Goal: Navigation & Orientation: Find specific page/section

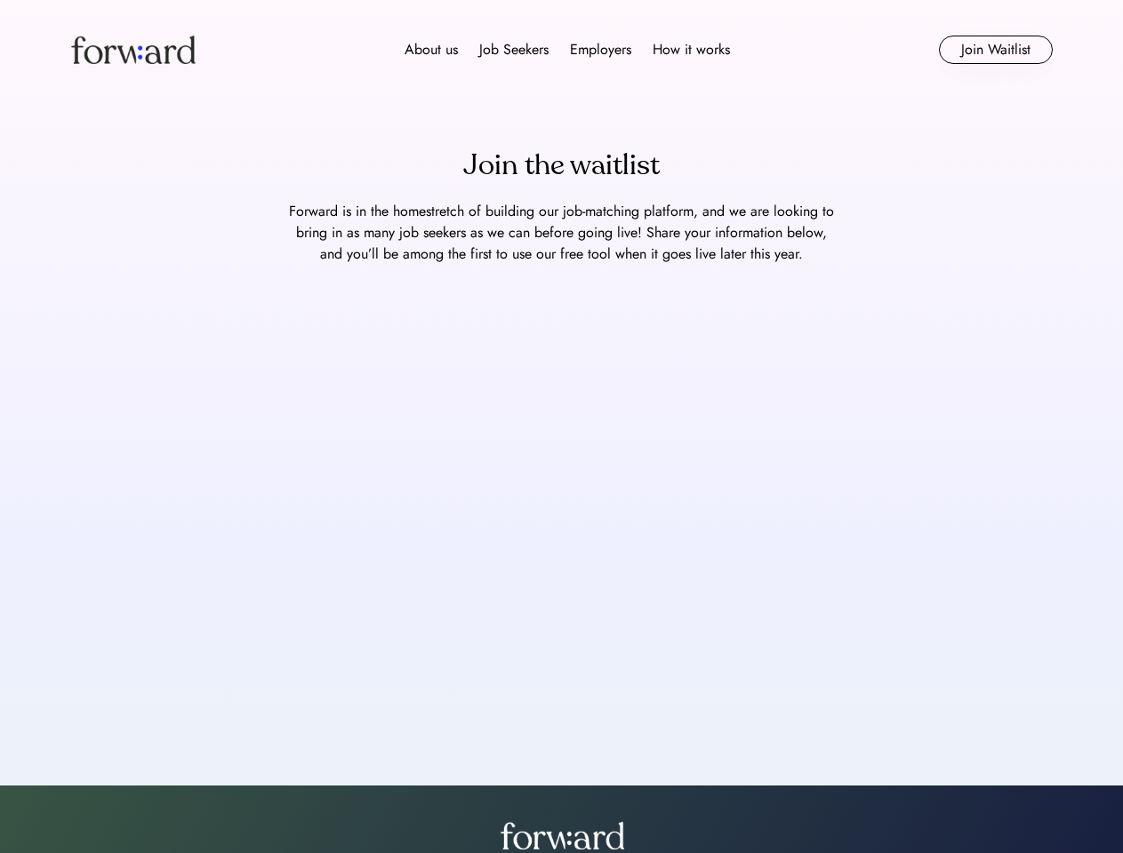
click at [562, 50] on div "About us Job Seekers Employers How it works" at bounding box center [567, 49] width 700 height 21
click at [133, 50] on img at bounding box center [133, 50] width 124 height 28
click at [567, 50] on div "About us Job Seekers Employers How it works" at bounding box center [567, 49] width 700 height 21
click at [431, 50] on div "About us" at bounding box center [430, 49] width 53 height 21
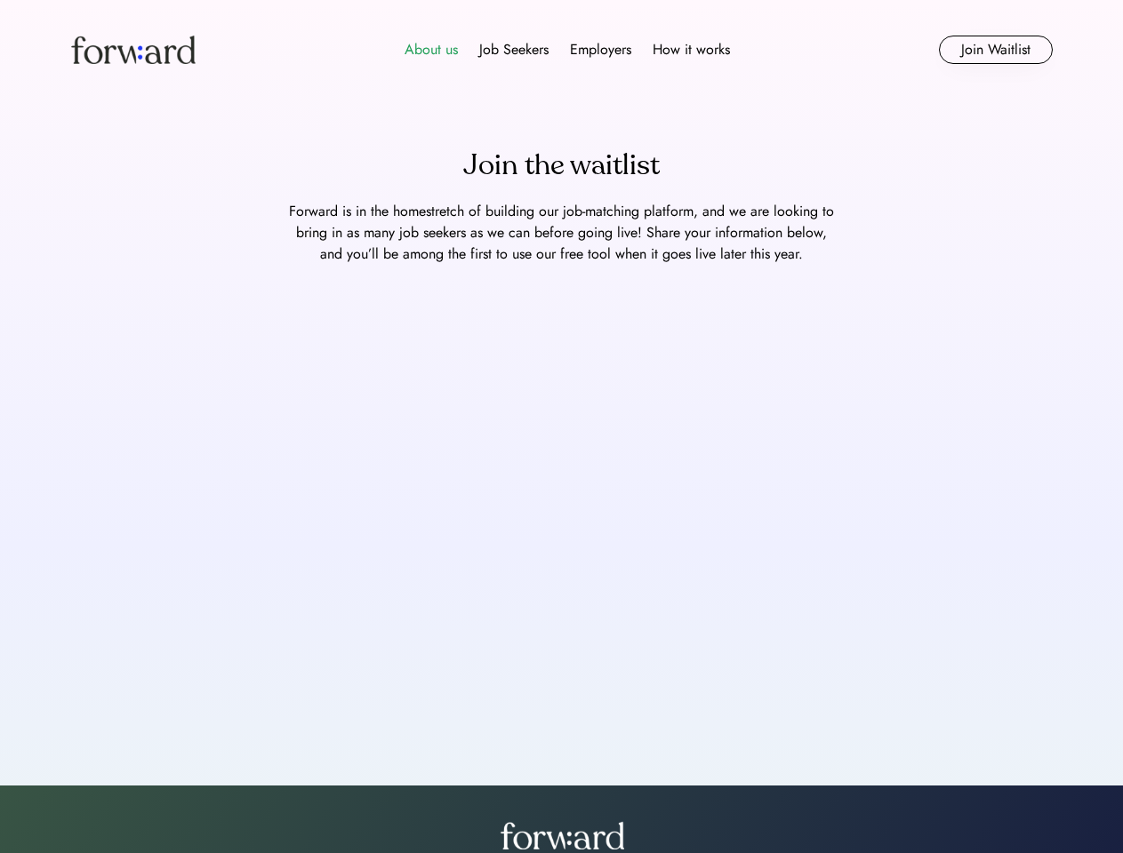
click at [514, 50] on div "Job Seekers" at bounding box center [513, 49] width 69 height 21
click at [600, 50] on div "Employers" at bounding box center [600, 49] width 61 height 21
click at [690, 50] on div "How it works" at bounding box center [690, 49] width 77 height 21
click at [995, 50] on button "Join Waitlist" at bounding box center [996, 50] width 114 height 28
click at [561, 165] on div "Join the waitlist" at bounding box center [561, 165] width 196 height 43
